Goal: Task Accomplishment & Management: Use online tool/utility

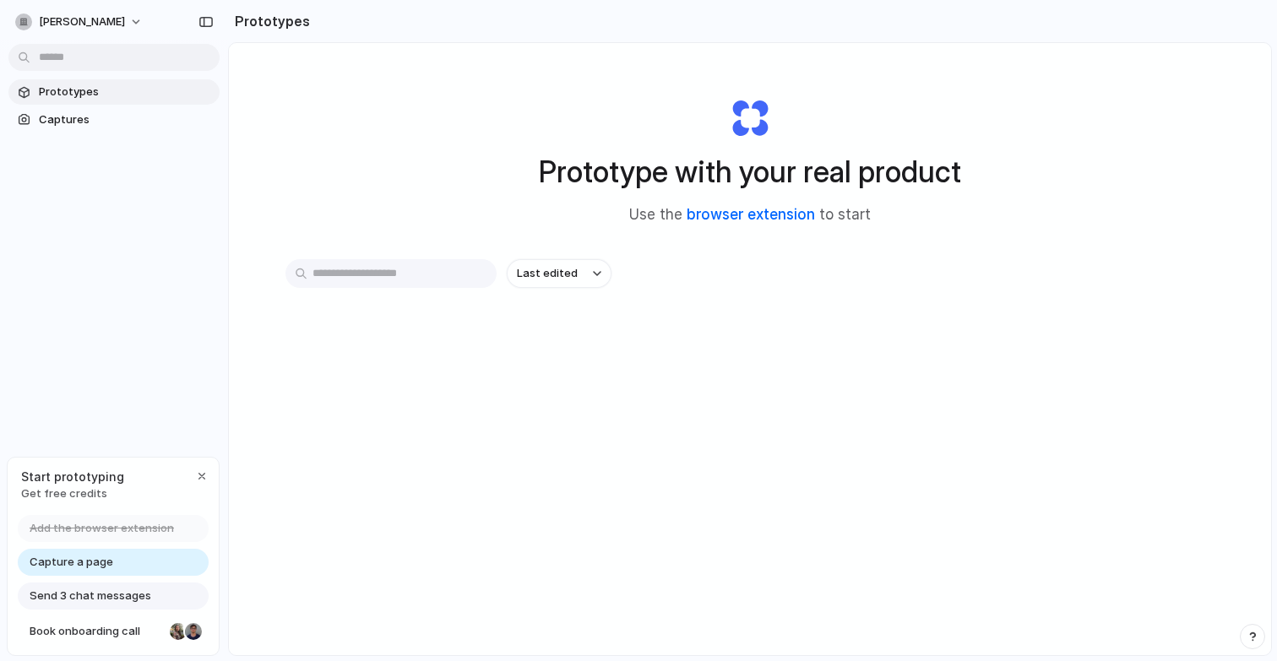
click at [738, 221] on link "browser extension" at bounding box center [751, 214] width 128 height 17
click at [79, 561] on span "Capture a page" at bounding box center [72, 562] width 84 height 17
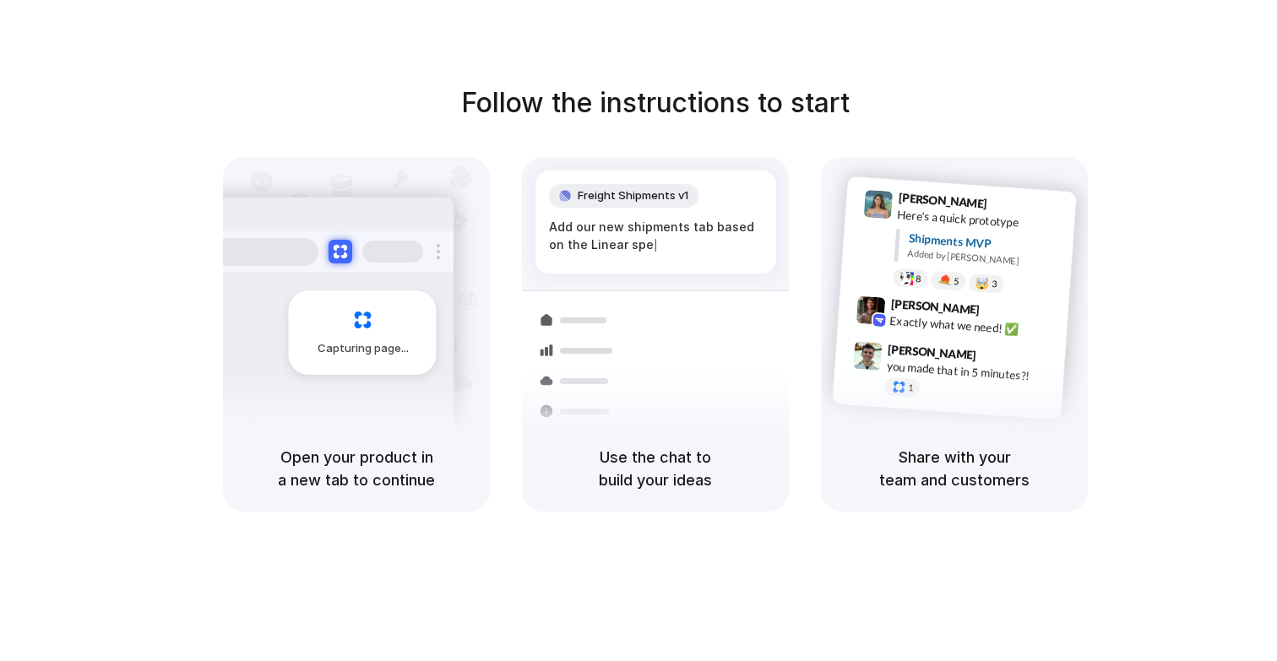
click at [371, 345] on span "Capturing page" at bounding box center [365, 348] width 94 height 17
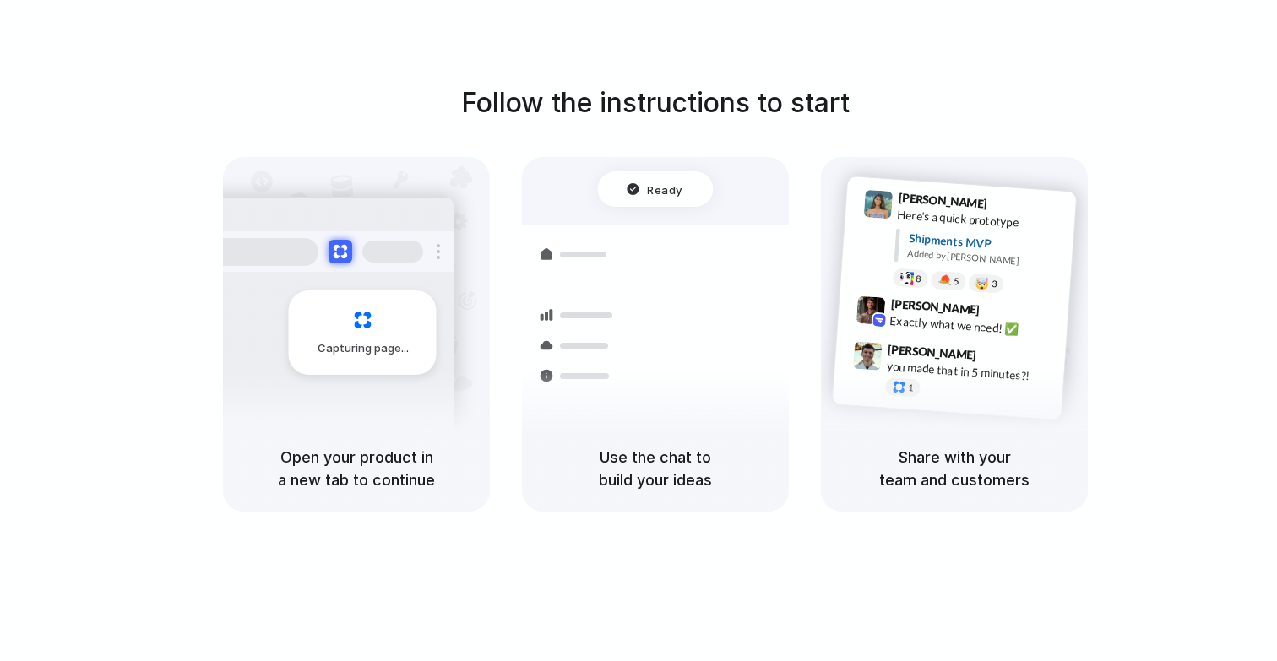
click at [371, 482] on h5 "Open your product in a new tab to continue" at bounding box center [356, 469] width 226 height 46
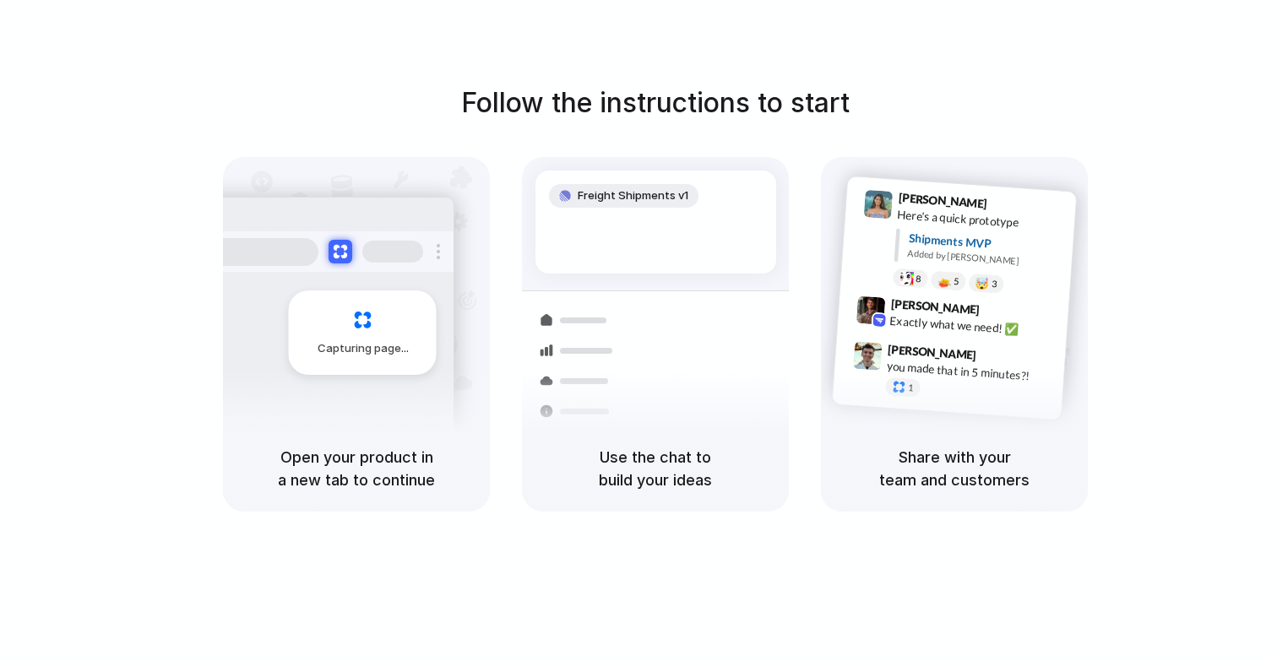
click at [377, 356] on span "Capturing page" at bounding box center [365, 348] width 94 height 17
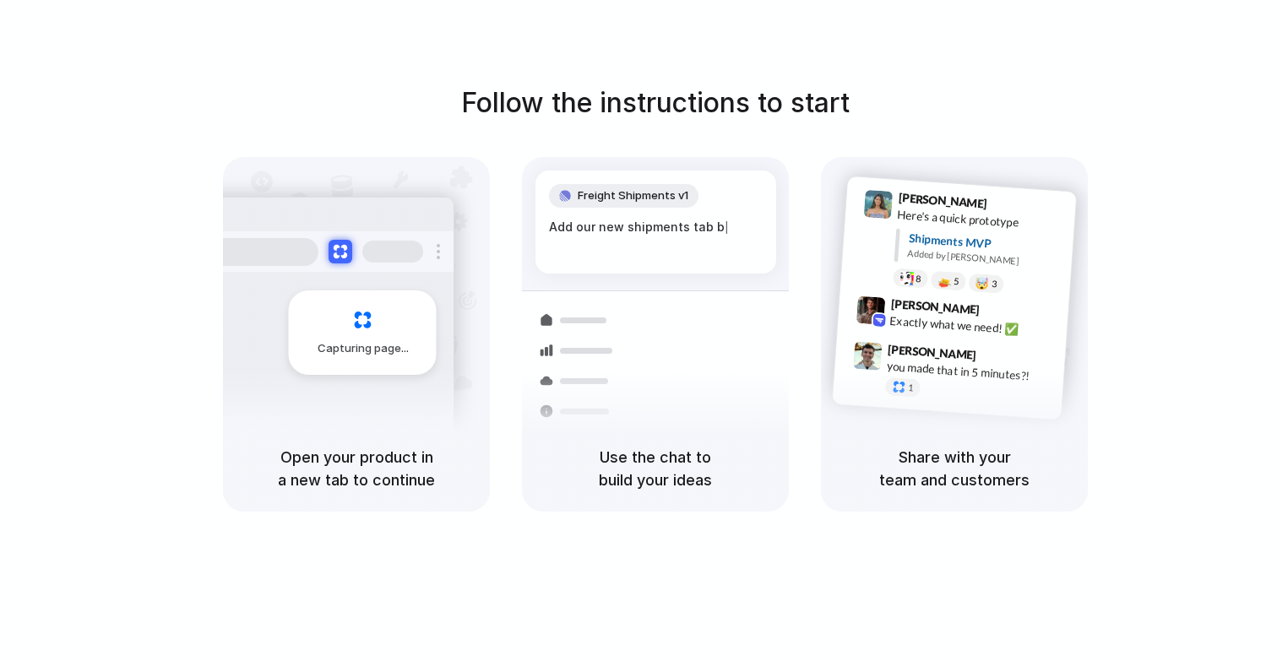
click at [377, 356] on span "Capturing page" at bounding box center [365, 348] width 94 height 17
